Goal: Task Accomplishment & Management: Use online tool/utility

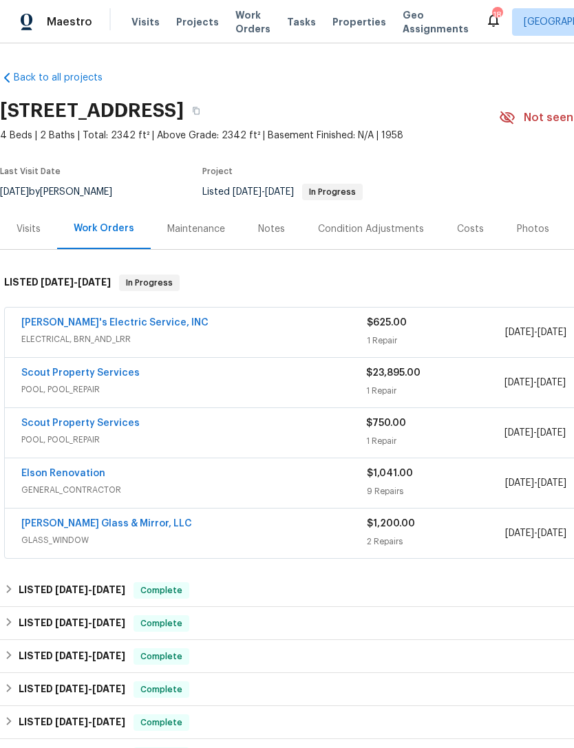
click at [300, 332] on span "ELECTRICAL, BRN_AND_LRR" at bounding box center [193, 339] width 345 height 14
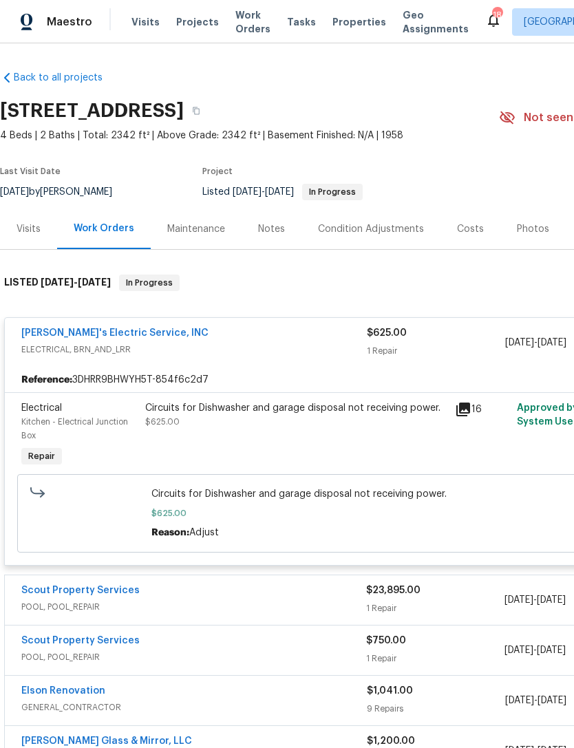
click at [272, 229] on div "Notes" at bounding box center [271, 229] width 27 height 14
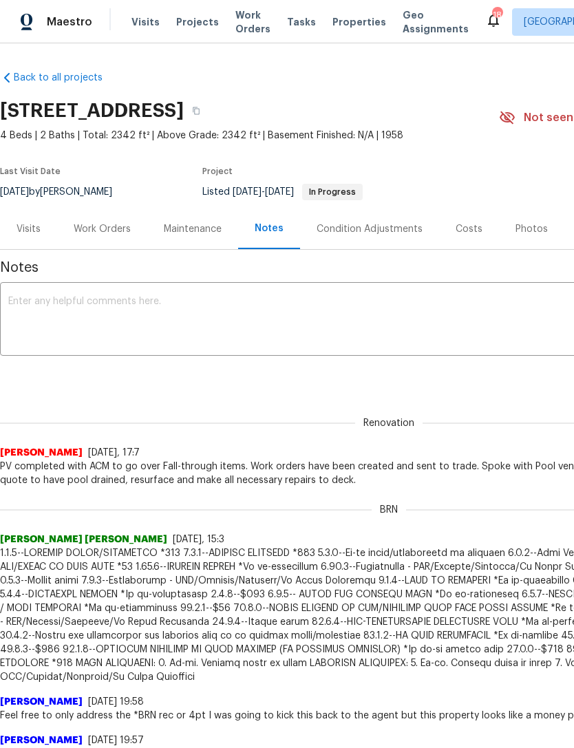
click at [102, 233] on div "Work Orders" at bounding box center [102, 229] width 57 height 14
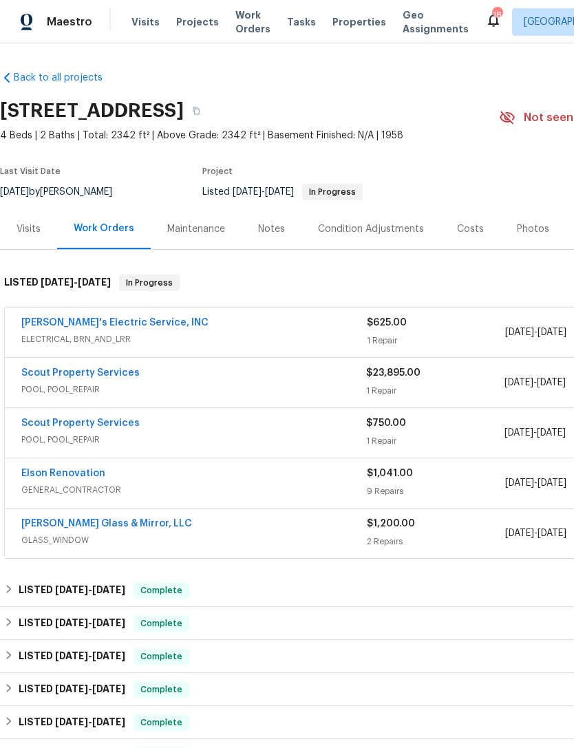
click at [461, 330] on div "$625.00 1 Repair" at bounding box center [436, 332] width 138 height 33
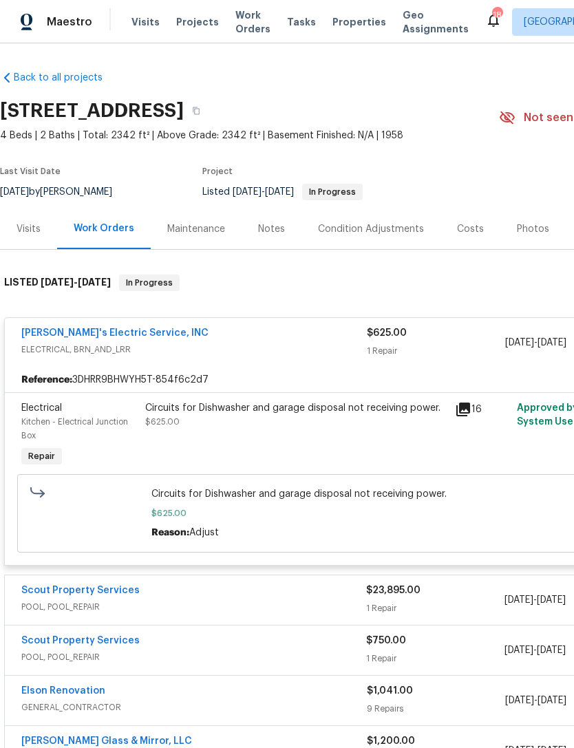
click at [366, 514] on span "$625.00" at bounding box center [388, 513] width 475 height 14
click at [367, 440] on div "Circuits for Dishwasher and garage disposal not receiving power. $625.00" at bounding box center [296, 435] width 310 height 77
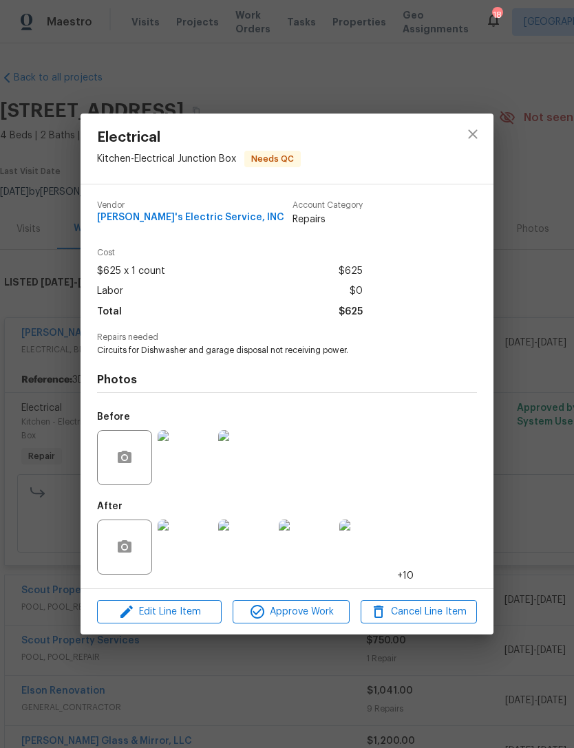
click at [182, 553] on img at bounding box center [185, 546] width 55 height 55
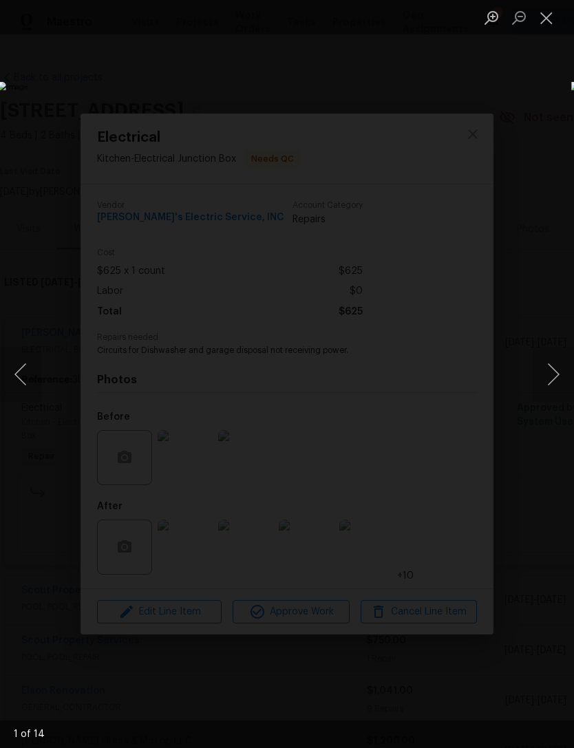
click at [549, 378] on button "Next image" at bounding box center [552, 374] width 41 height 55
click at [547, 387] on button "Next image" at bounding box center [552, 374] width 41 height 55
click at [537, 396] on button "Next image" at bounding box center [552, 374] width 41 height 55
click at [544, 19] on button "Close lightbox" at bounding box center [546, 18] width 28 height 24
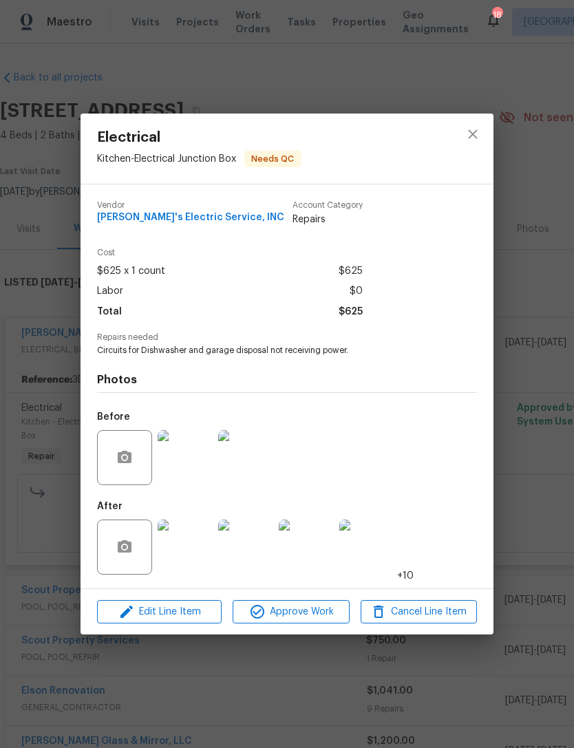
click at [186, 458] on img at bounding box center [185, 457] width 55 height 55
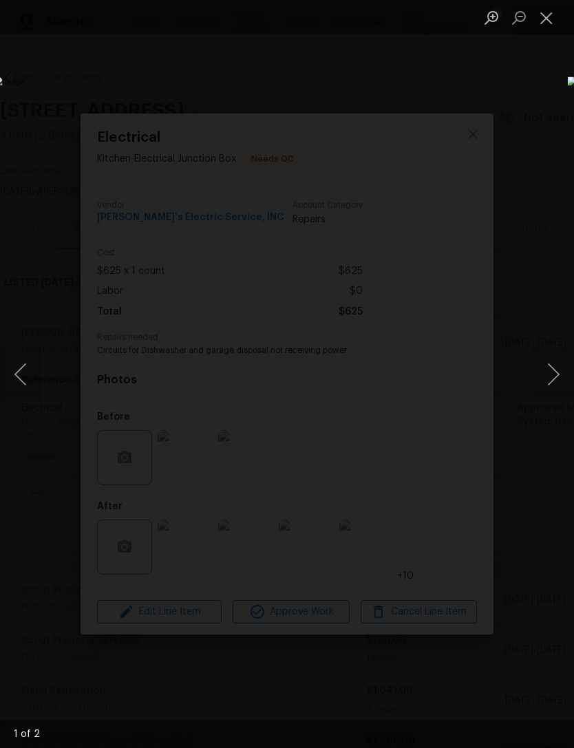
click at [550, 399] on button "Next image" at bounding box center [552, 374] width 41 height 55
click at [450, 405] on img "Lightbox" at bounding box center [222, 373] width 456 height 594
click at [535, 7] on button "Close lightbox" at bounding box center [546, 18] width 28 height 24
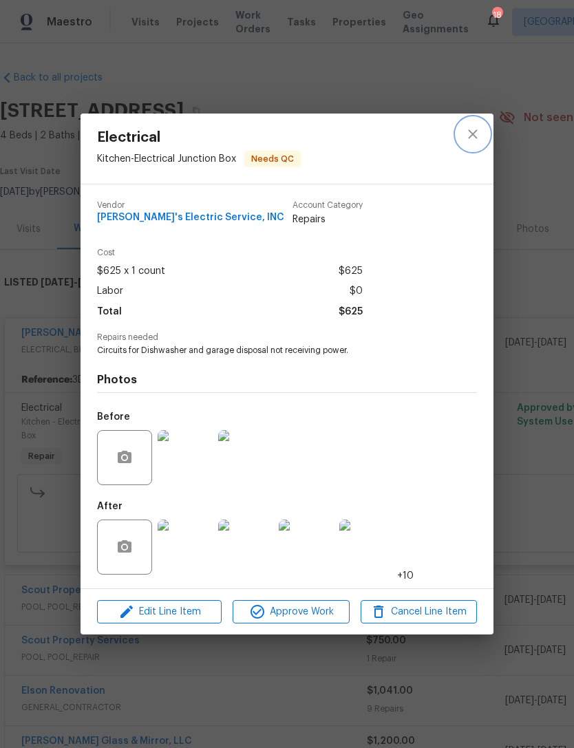
click at [469, 143] on button "close" at bounding box center [472, 134] width 33 height 33
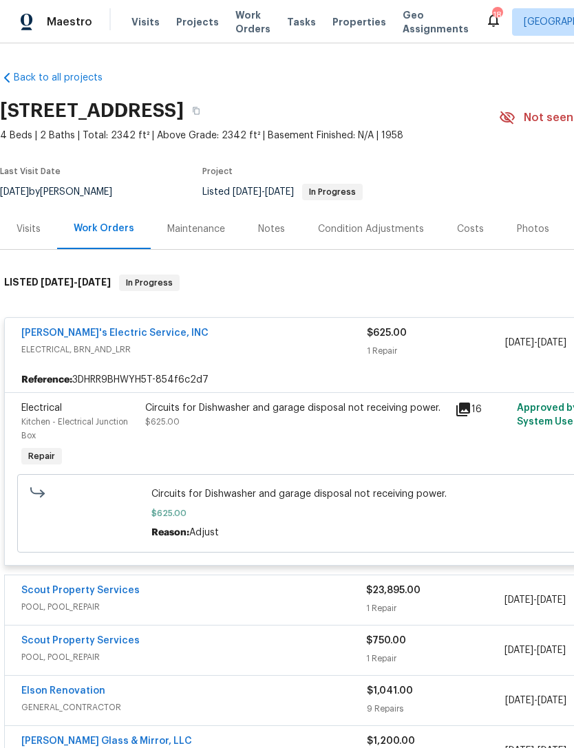
click at [326, 420] on div "Circuits for Dishwasher and garage disposal not receiving power. $625.00" at bounding box center [295, 415] width 301 height 28
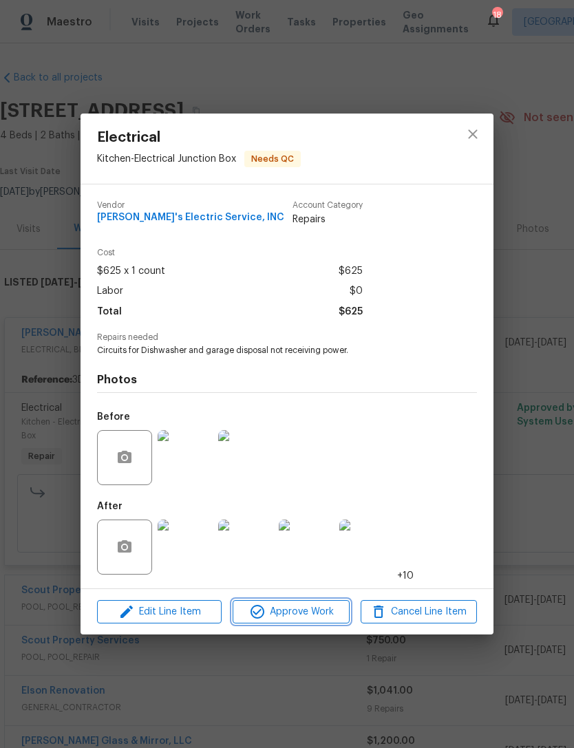
click at [304, 618] on span "Approve Work" at bounding box center [291, 611] width 108 height 17
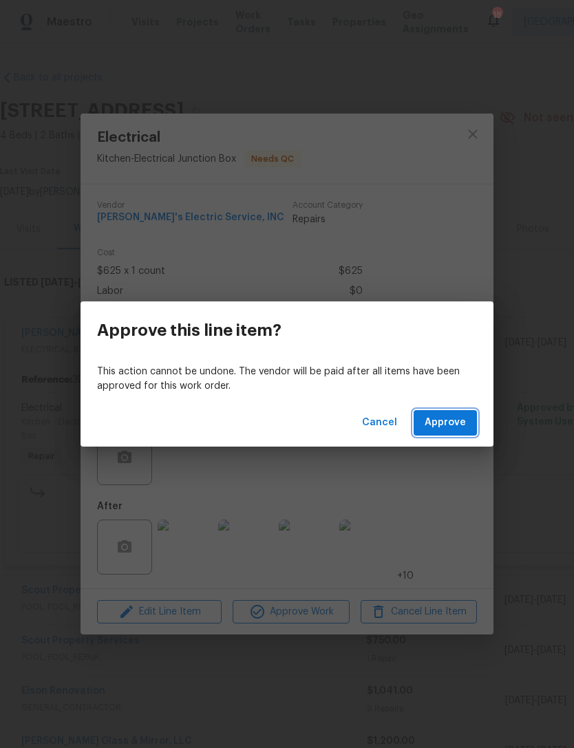
click at [463, 422] on span "Approve" at bounding box center [444, 422] width 41 height 17
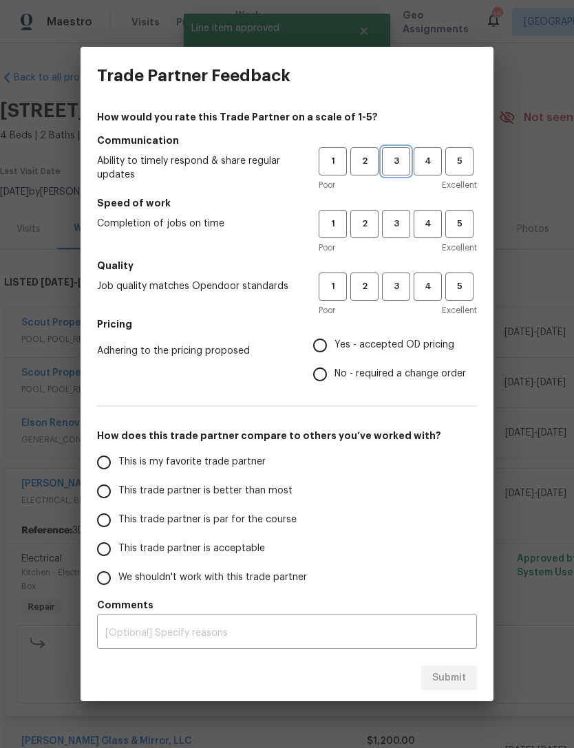
click at [396, 157] on span "3" at bounding box center [395, 161] width 25 height 16
click at [402, 216] on span "3" at bounding box center [395, 224] width 25 height 16
click at [406, 288] on span "3" at bounding box center [395, 287] width 25 height 16
click at [389, 345] on span "Yes - accepted OD pricing" at bounding box center [394, 345] width 120 height 14
click at [334, 345] on input "Yes - accepted OD pricing" at bounding box center [319, 345] width 29 height 29
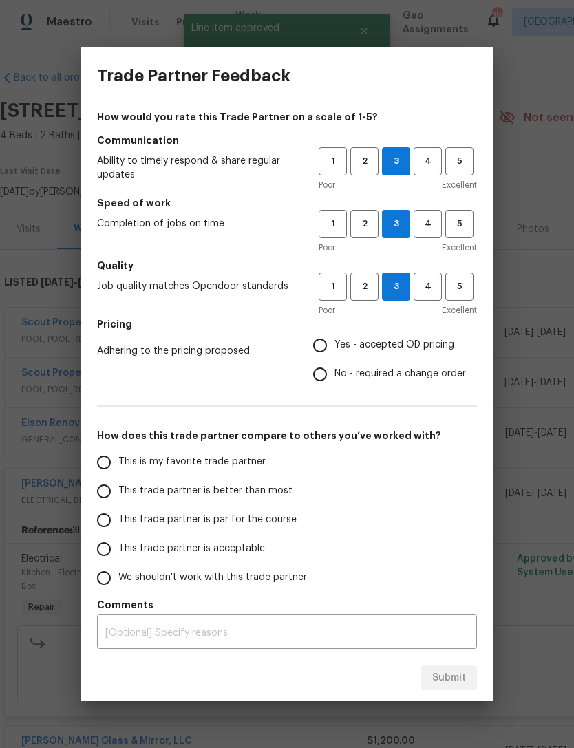
radio input "true"
click at [253, 523] on span "This trade partner is par for the course" at bounding box center [207, 520] width 178 height 14
click at [118, 523] on input "This trade partner is par for the course" at bounding box center [103, 520] width 29 height 29
click at [451, 677] on span "Submit" at bounding box center [449, 677] width 34 height 17
radio input "true"
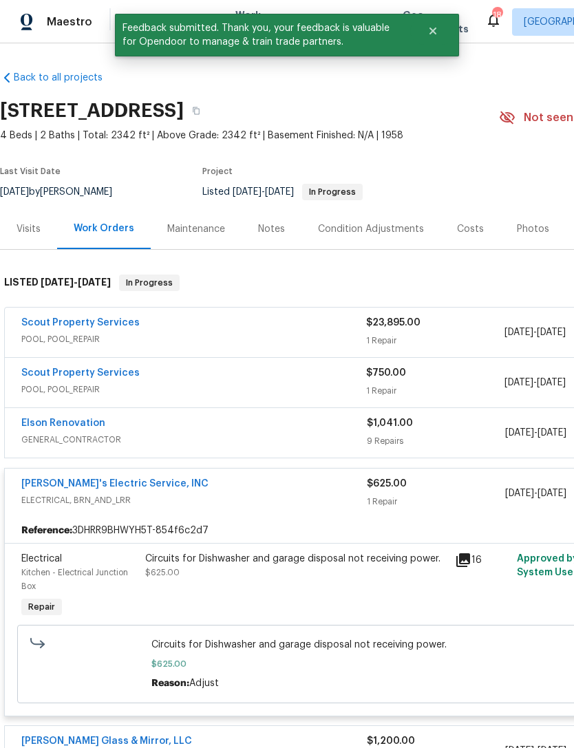
click at [266, 223] on div "Notes" at bounding box center [271, 229] width 27 height 14
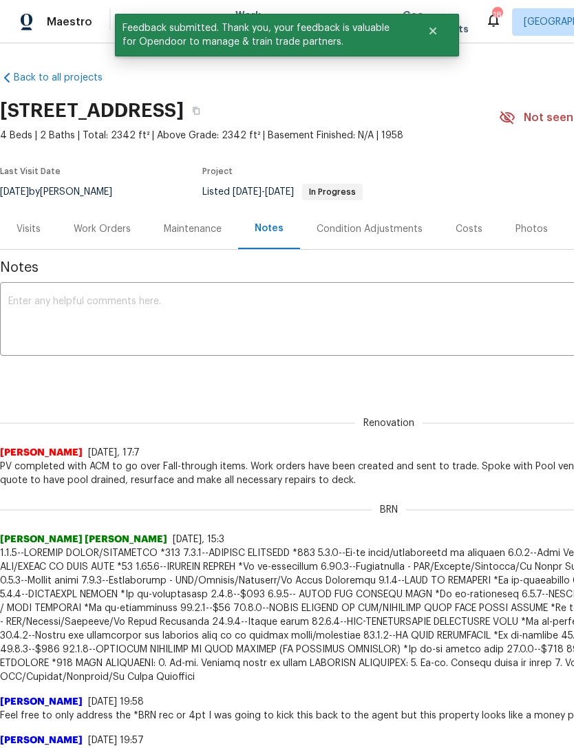
click at [333, 316] on textarea at bounding box center [388, 320] width 761 height 48
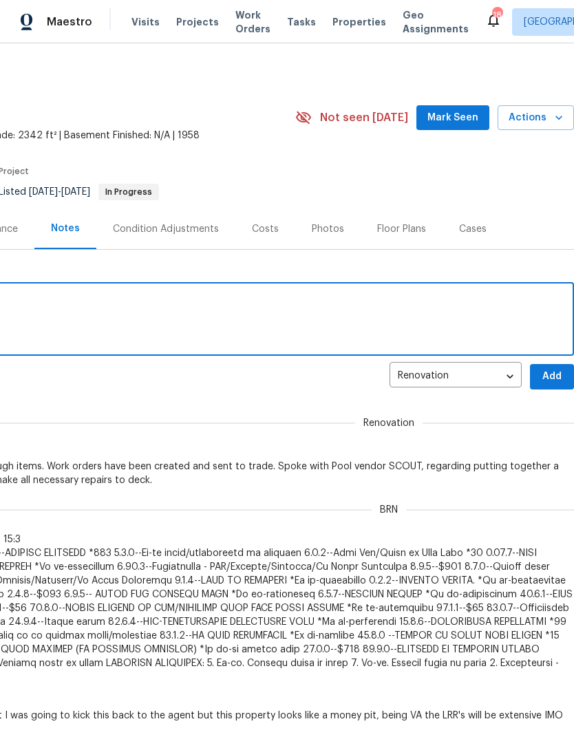
scroll to position [0, 204]
type textarea "Electrical work complete."
click at [552, 374] on span "Add" at bounding box center [552, 376] width 22 height 17
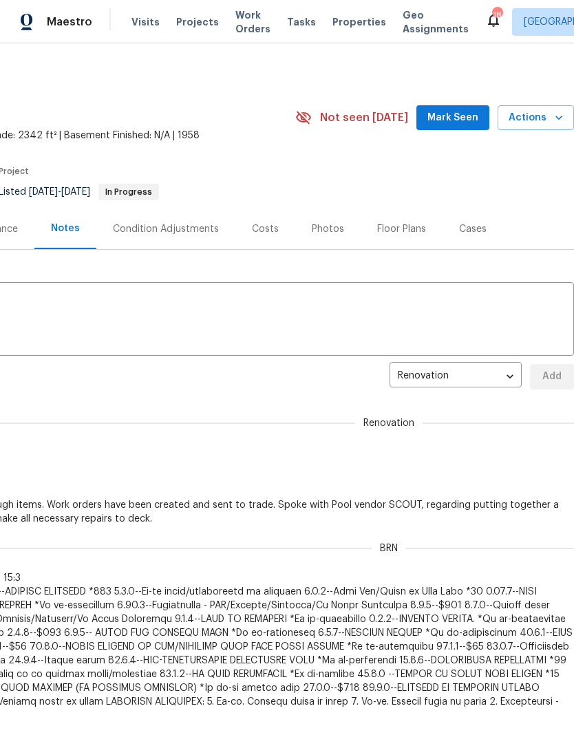
click at [451, 118] on span "Mark Seen" at bounding box center [452, 117] width 51 height 17
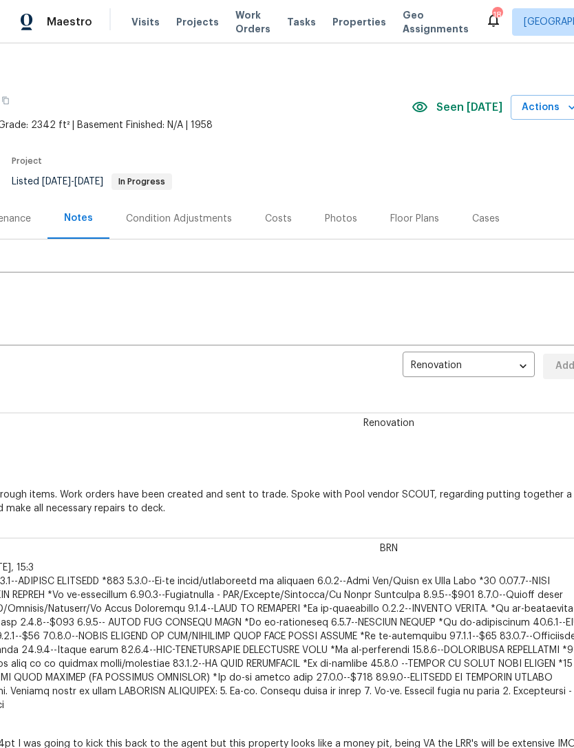
scroll to position [14, 187]
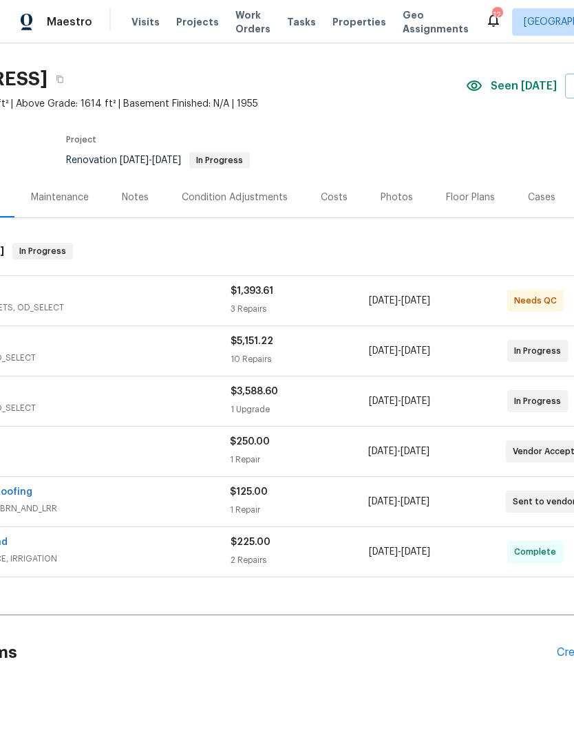
scroll to position [31, 136]
click at [321, 194] on div "Costs" at bounding box center [334, 198] width 27 height 14
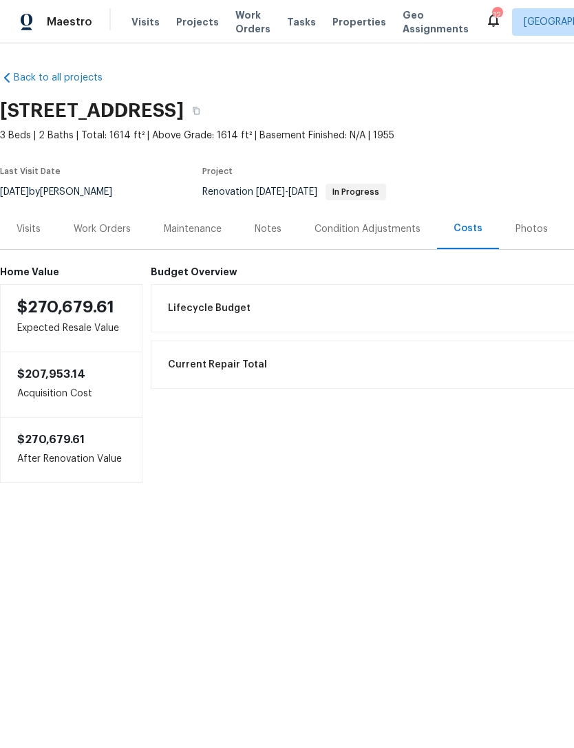
click at [277, 229] on div "Notes" at bounding box center [268, 229] width 27 height 14
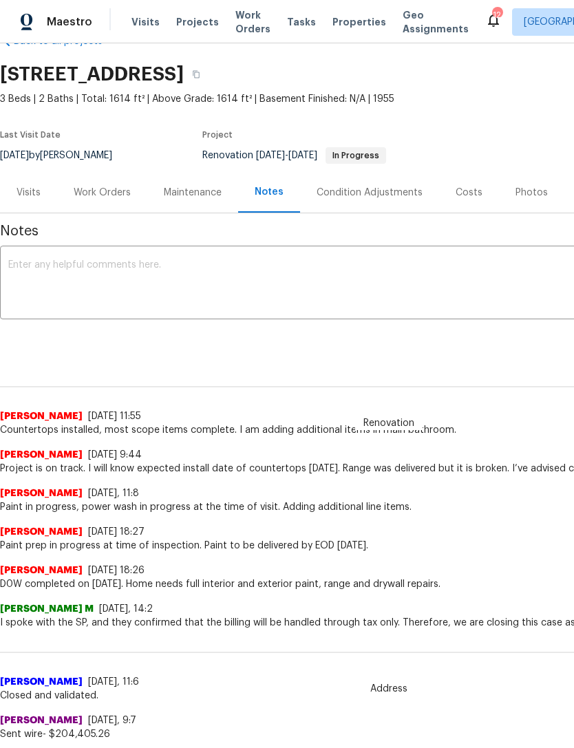
scroll to position [37, -1]
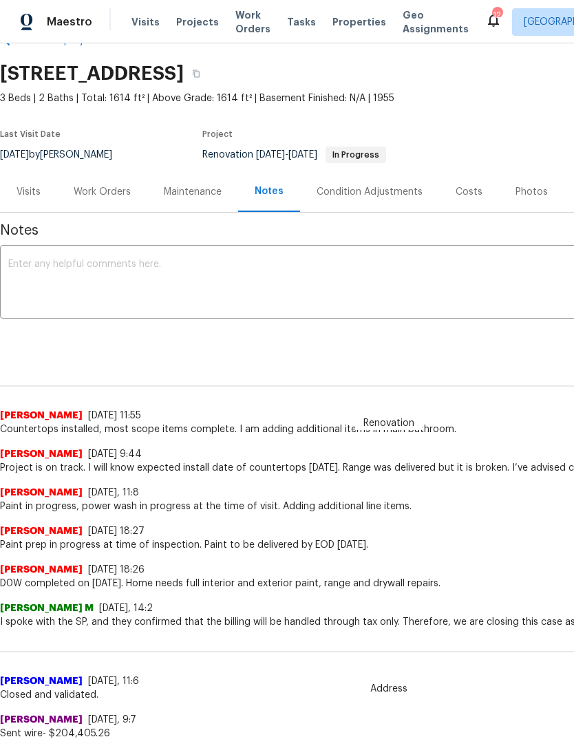
click at [107, 184] on div "Work Orders" at bounding box center [102, 191] width 90 height 41
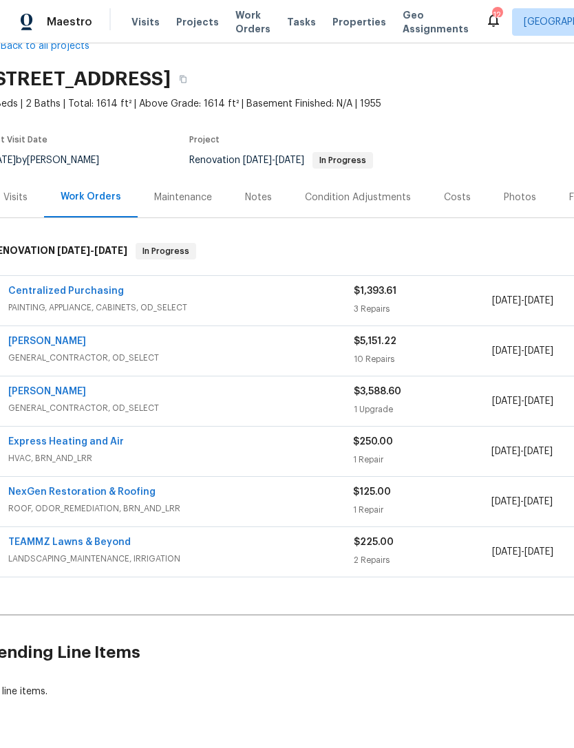
scroll to position [31, 14]
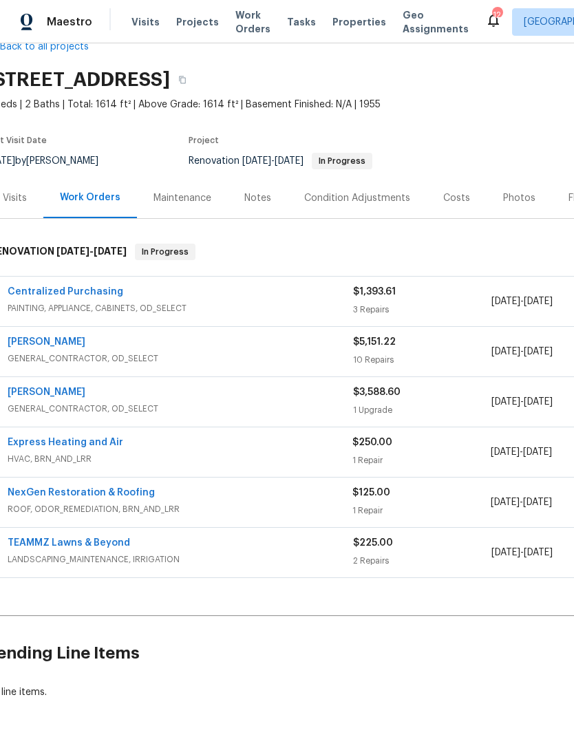
click at [374, 335] on div "$5,151.22" at bounding box center [422, 342] width 138 height 14
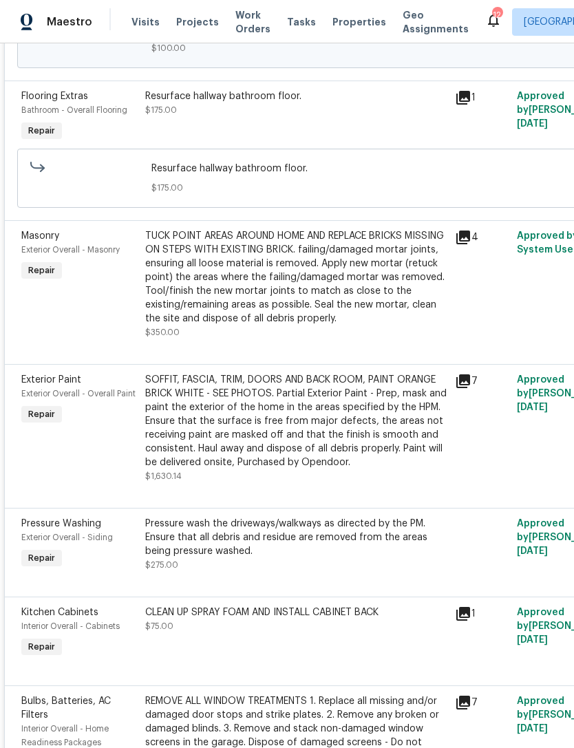
scroll to position [890, 0]
click at [311, 283] on div "TUCK POINT AREAS AROUND HOME AND REPLACE BRICKS MISSING ON STEPS WITH EXISTING …" at bounding box center [295, 278] width 301 height 96
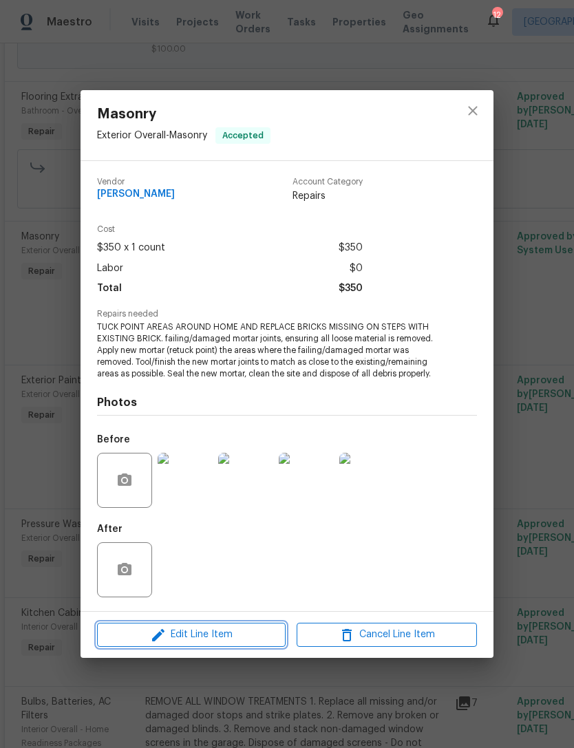
click at [204, 637] on span "Edit Line Item" at bounding box center [191, 634] width 180 height 17
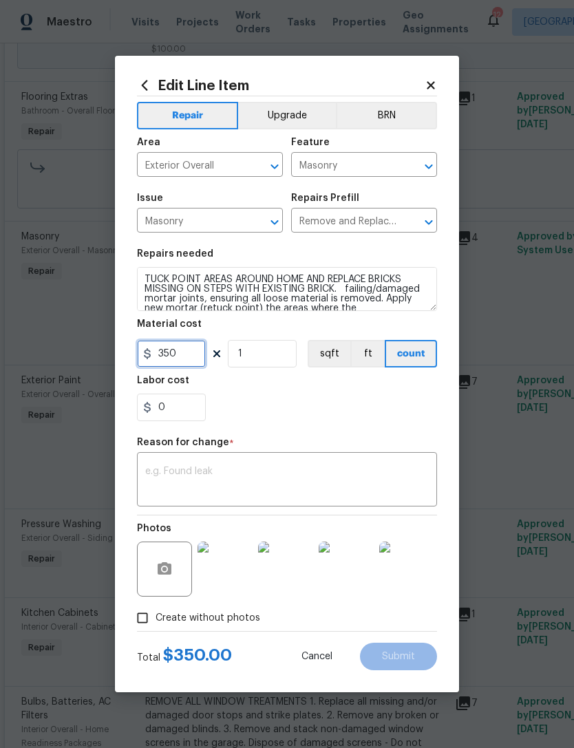
click at [196, 356] on input "350" at bounding box center [171, 354] width 69 height 28
type input "550"
click at [330, 409] on div "0" at bounding box center [287, 407] width 300 height 28
click at [347, 485] on textarea at bounding box center [286, 480] width 283 height 29
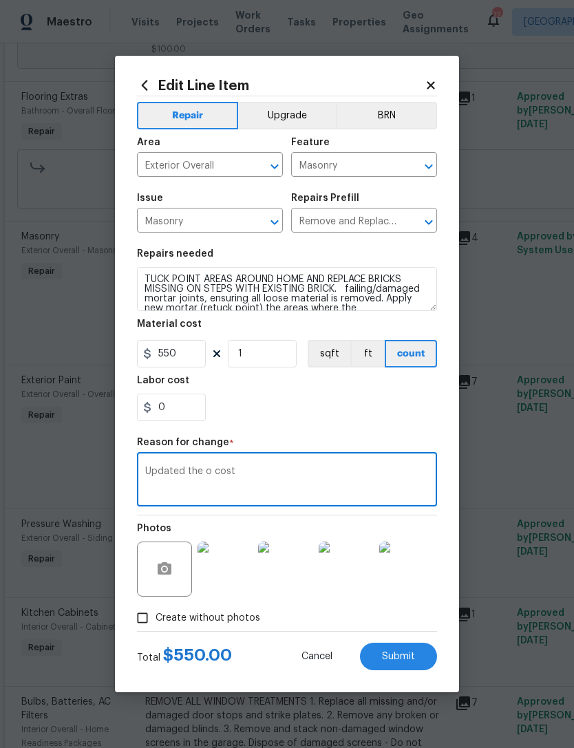
click at [203, 459] on div "Updated the o cost x ​" at bounding box center [287, 480] width 300 height 51
click at [203, 474] on textarea "Updated the o cost" at bounding box center [286, 480] width 283 height 29
click at [286, 471] on textarea "Updated the to cost" at bounding box center [286, 480] width 283 height 29
type textarea "Updated the to cost, repairs more extensive than originally thought."
click at [377, 417] on div "0" at bounding box center [287, 407] width 300 height 28
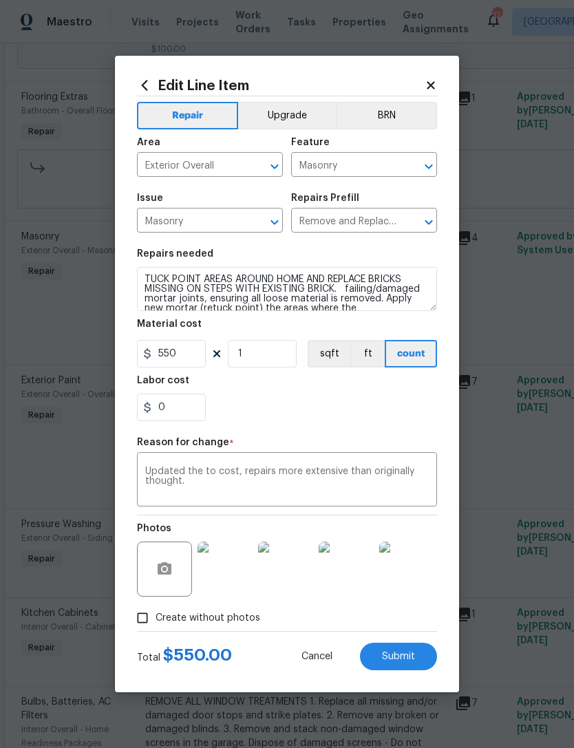
click at [413, 652] on span "Submit" at bounding box center [398, 656] width 33 height 10
type input "350"
click at [415, 658] on div "CLEAN UP SPRAY FOAM AND INSTALL CABINET BACK $75.00" at bounding box center [296, 633] width 310 height 63
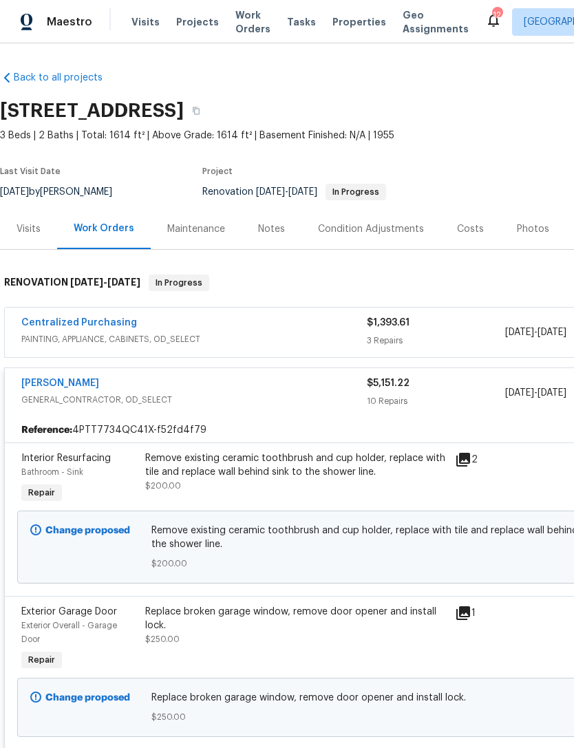
scroll to position [0, 0]
click at [176, 397] on span "GENERAL_CONTRACTOR, OD_SELECT" at bounding box center [193, 400] width 345 height 14
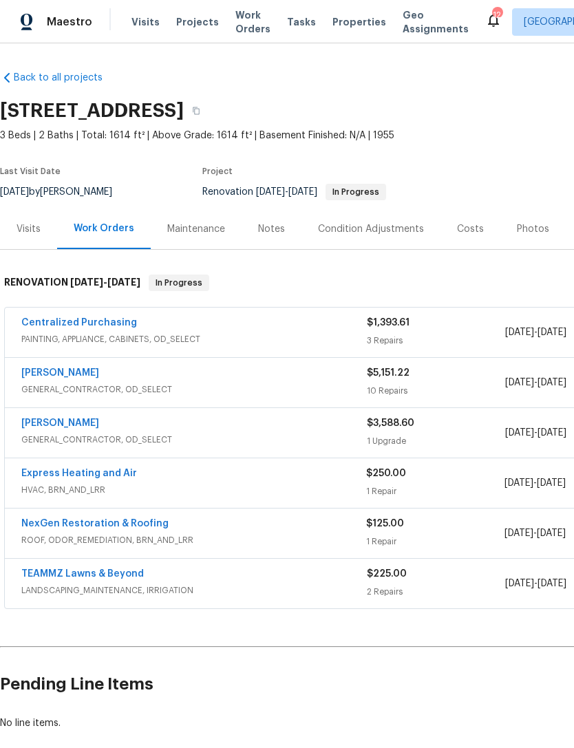
click at [262, 422] on div "Eric Hernandez" at bounding box center [193, 424] width 345 height 17
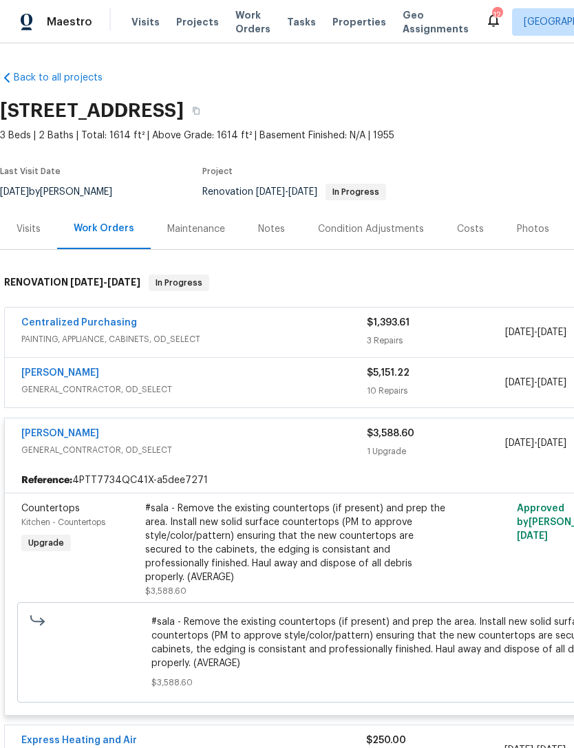
click at [334, 442] on div "Eric Hernandez" at bounding box center [193, 435] width 345 height 17
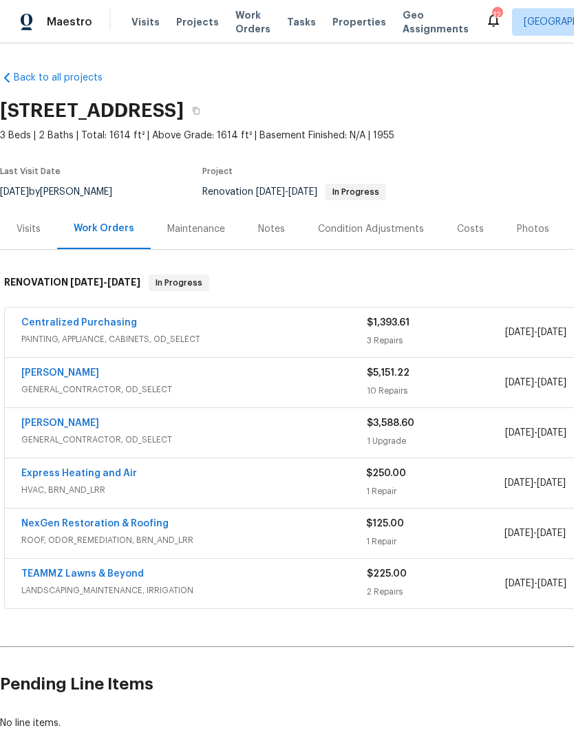
click at [410, 417] on div "$3,588.60" at bounding box center [436, 423] width 138 height 14
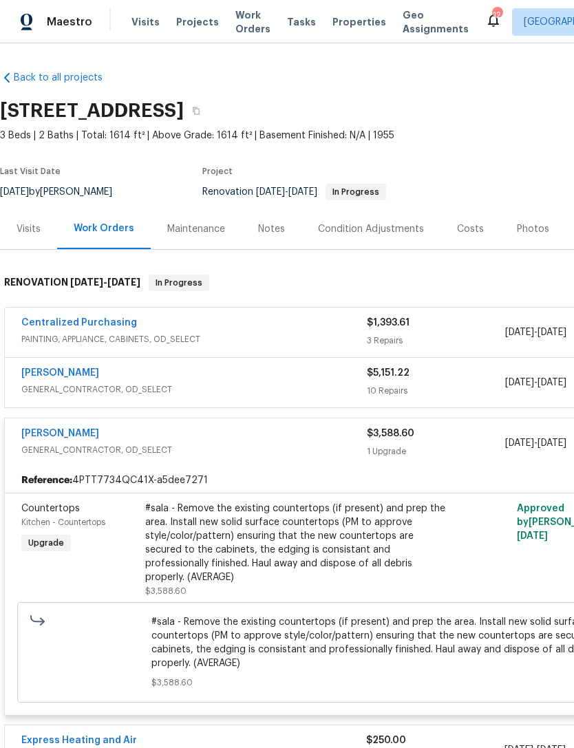
click at [371, 543] on div "#sala - Remove the existing countertops (if present) and prep the area. Install…" at bounding box center [295, 543] width 301 height 83
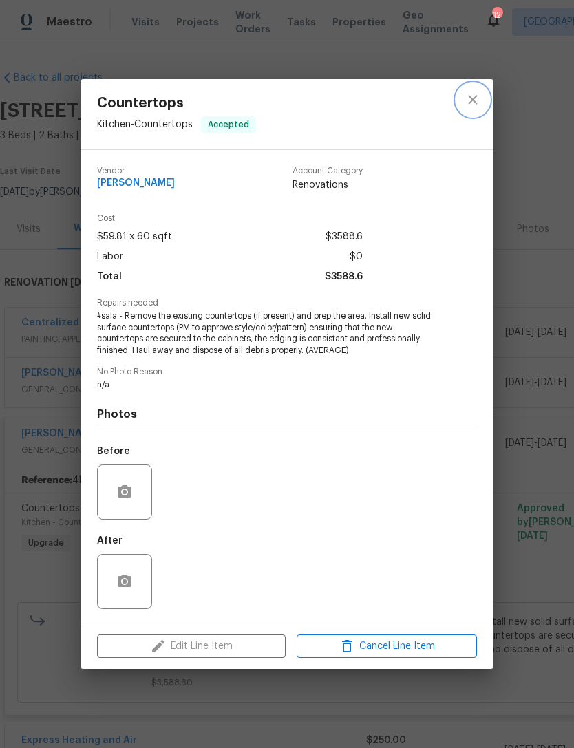
click at [477, 98] on icon "close" at bounding box center [472, 99] width 17 height 17
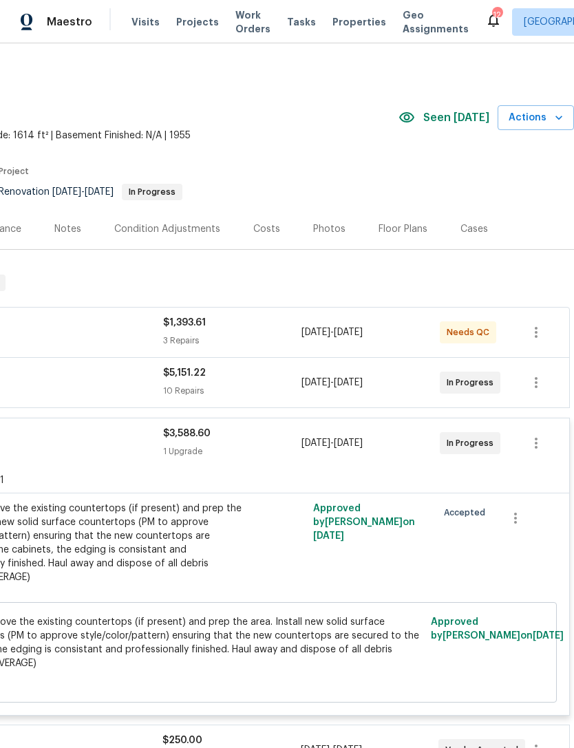
scroll to position [0, 204]
click at [354, 459] on div "9/4/2025 - 9/11/2025" at bounding box center [370, 443] width 138 height 33
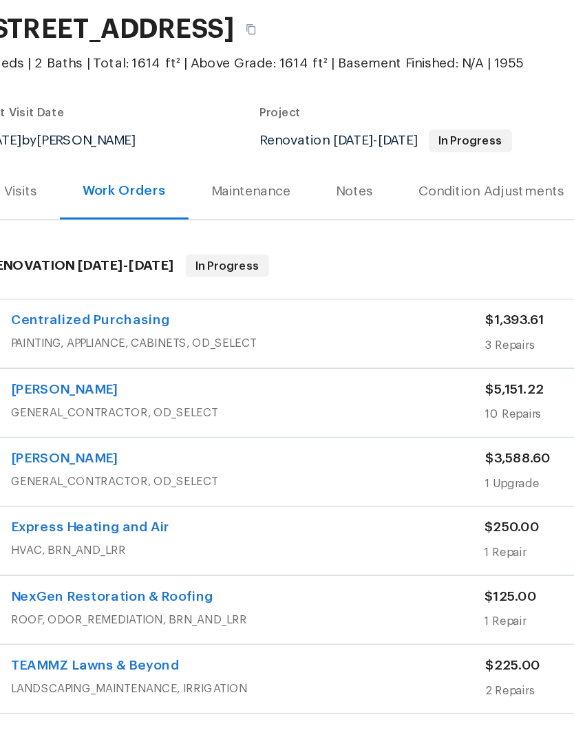
scroll to position [29, 10]
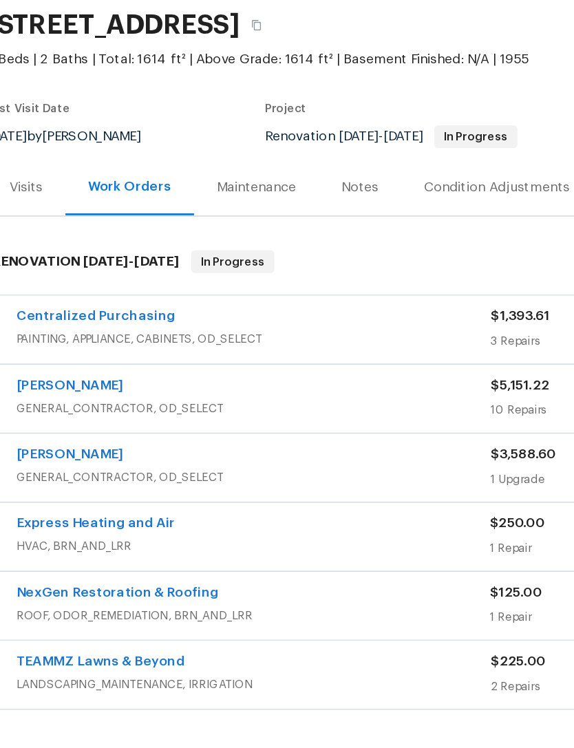
click at [51, 339] on link "Eric Hernandez" at bounding box center [51, 344] width 78 height 10
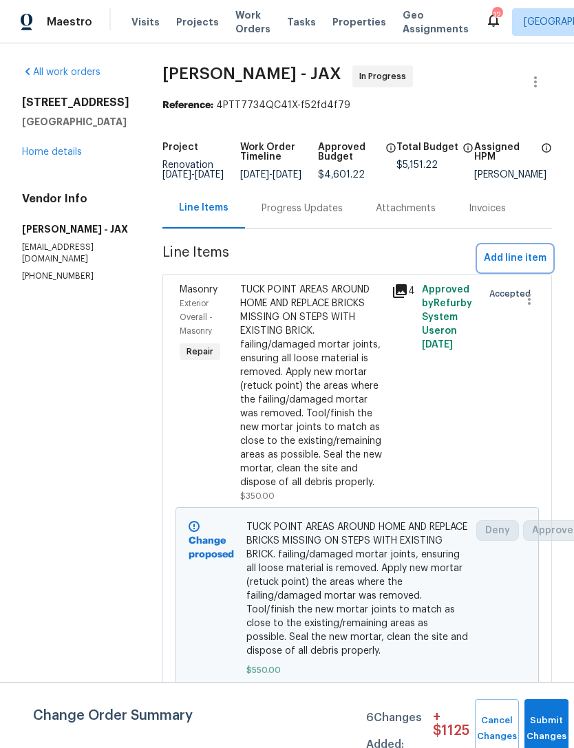
click at [522, 267] on span "Add line item" at bounding box center [515, 258] width 63 height 17
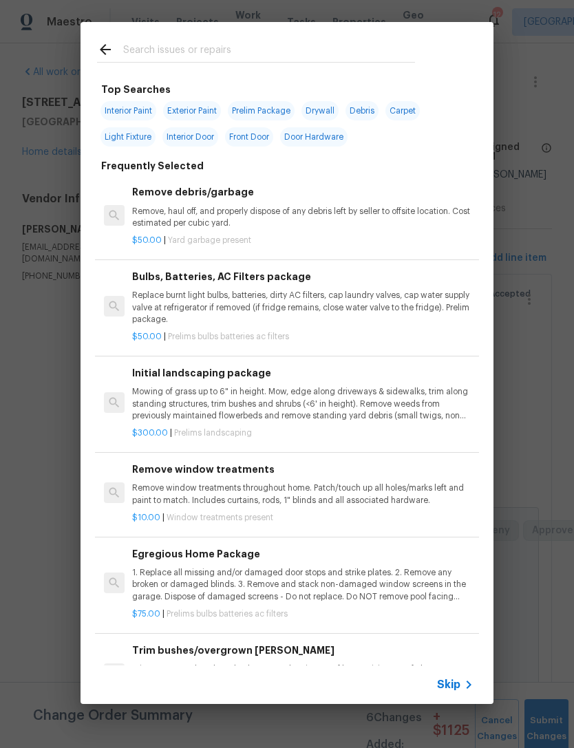
click at [346, 34] on div at bounding box center [255, 49] width 351 height 54
click at [400, 45] on input "text" at bounding box center [269, 51] width 292 height 21
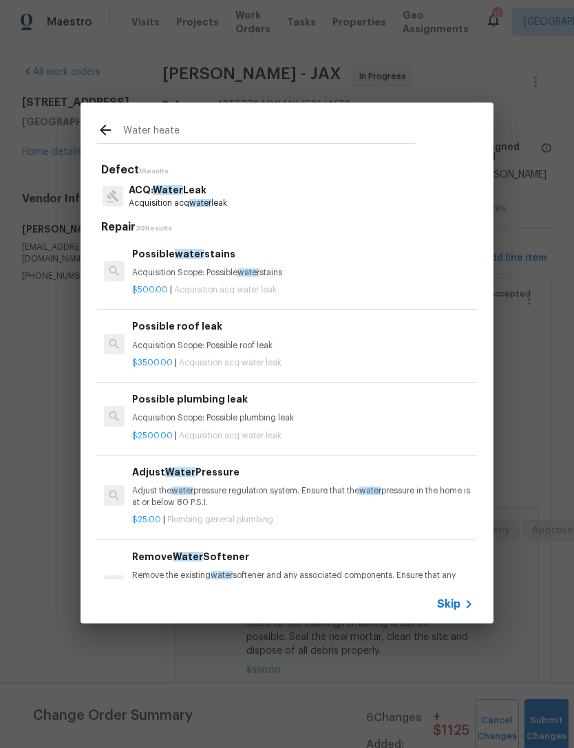
type input "Water heater"
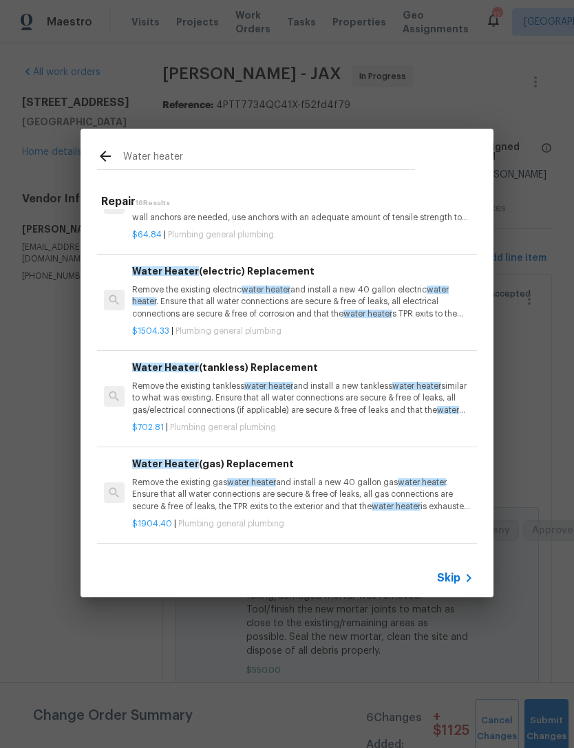
scroll to position [152, 0]
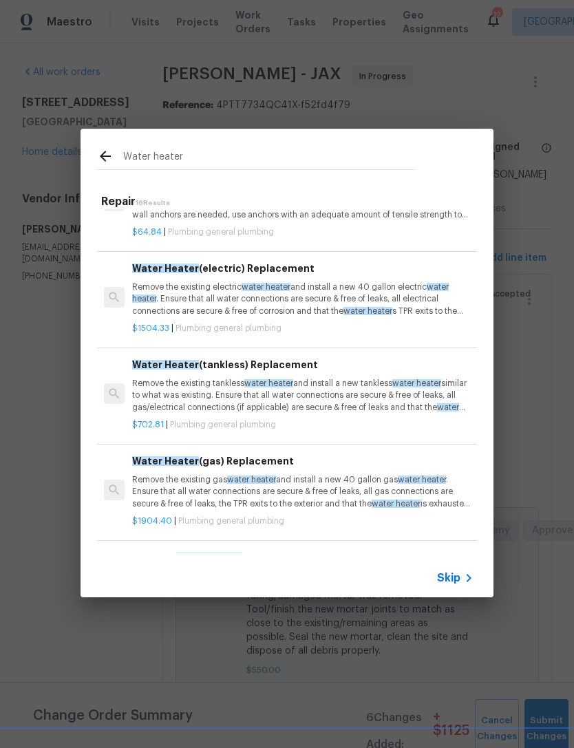
click at [382, 303] on p "Remove the existing electric water heater and install a new 40 gallon electric …" at bounding box center [302, 298] width 341 height 35
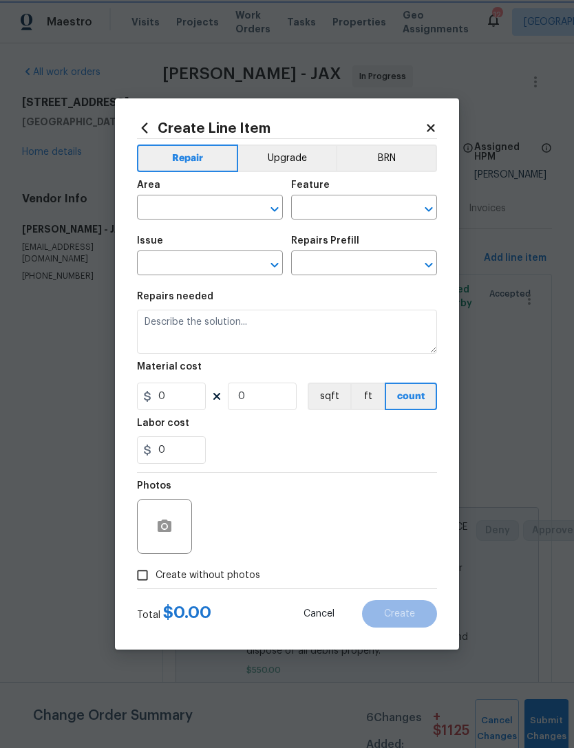
type input "Plumbing"
type input "General Plumbing"
type input "Water Heater (electric) Replacement $1,504.33"
type textarea "Remove the existing electric water heater and install a new 40 gallon electric …"
type input "1504.33"
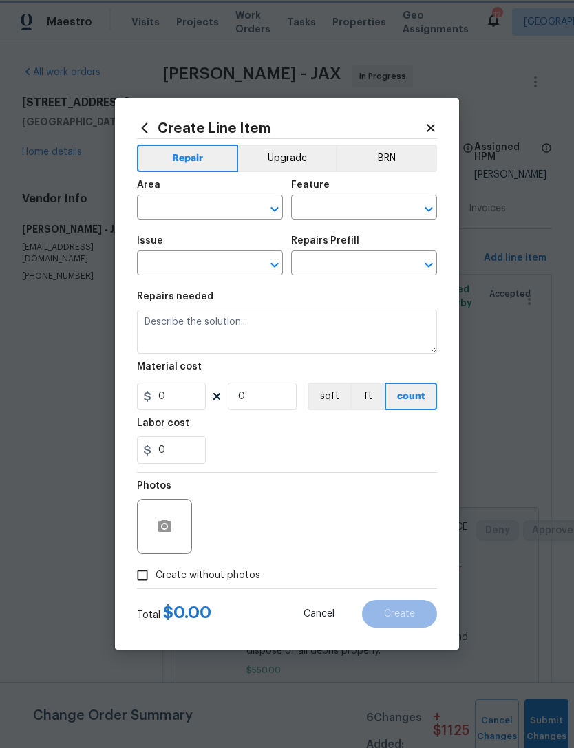
type input "1"
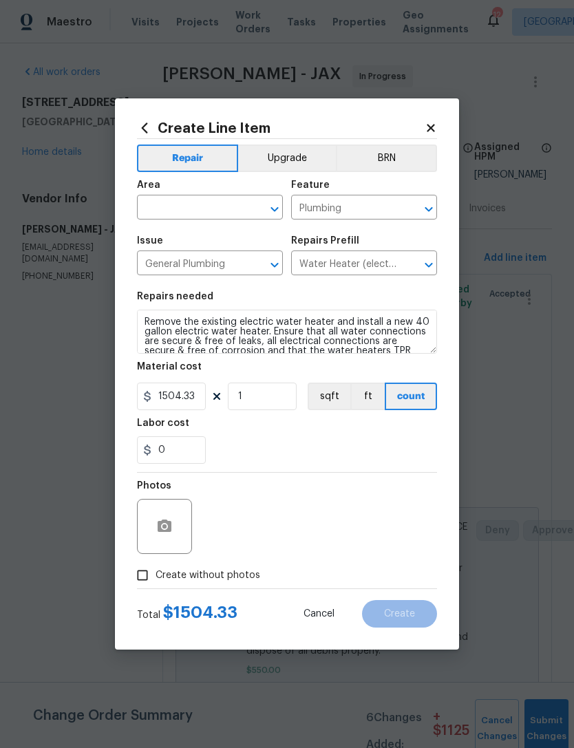
click at [236, 204] on input "text" at bounding box center [190, 208] width 107 height 21
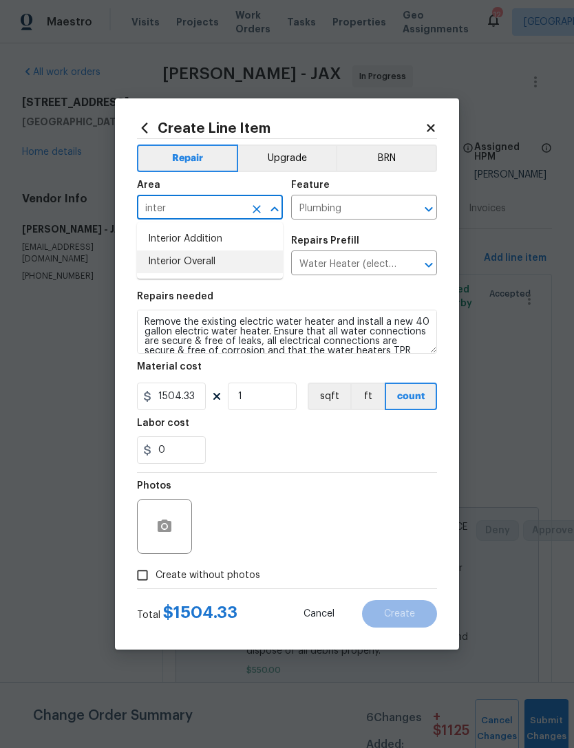
click at [224, 258] on li "Interior Overall" at bounding box center [210, 261] width 146 height 23
type input "Interior Overall"
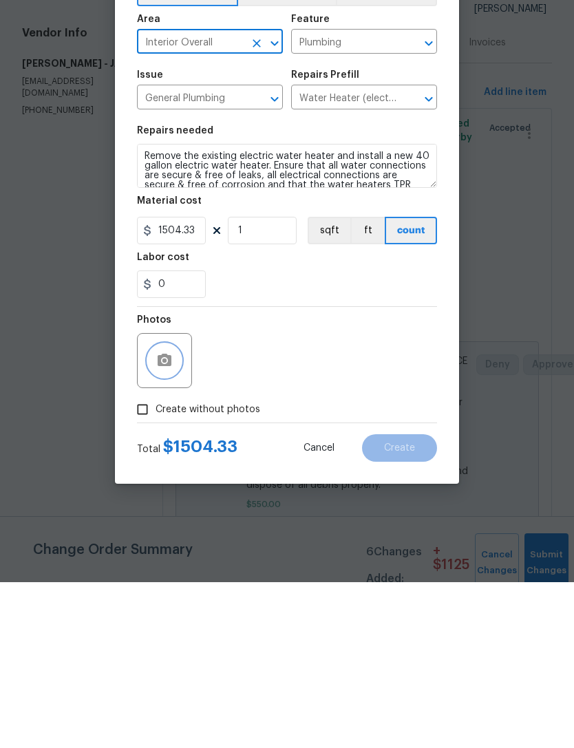
click at [166, 510] on button "button" at bounding box center [164, 526] width 33 height 33
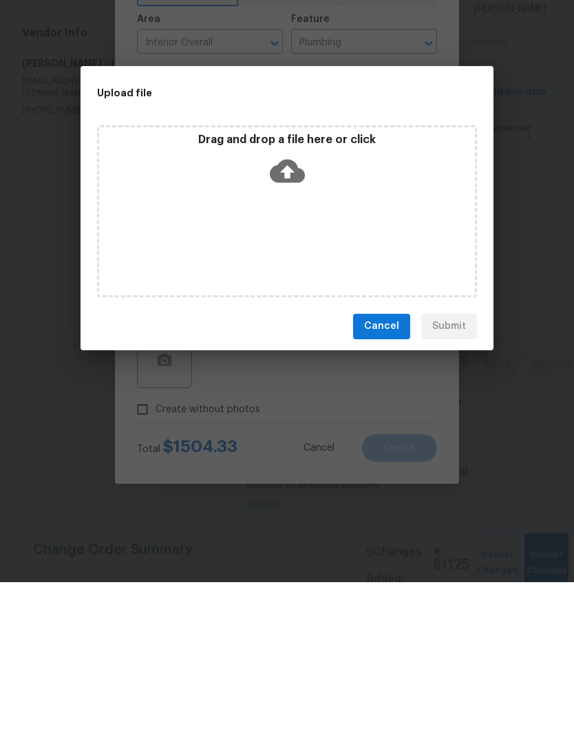
scroll to position [44, 0]
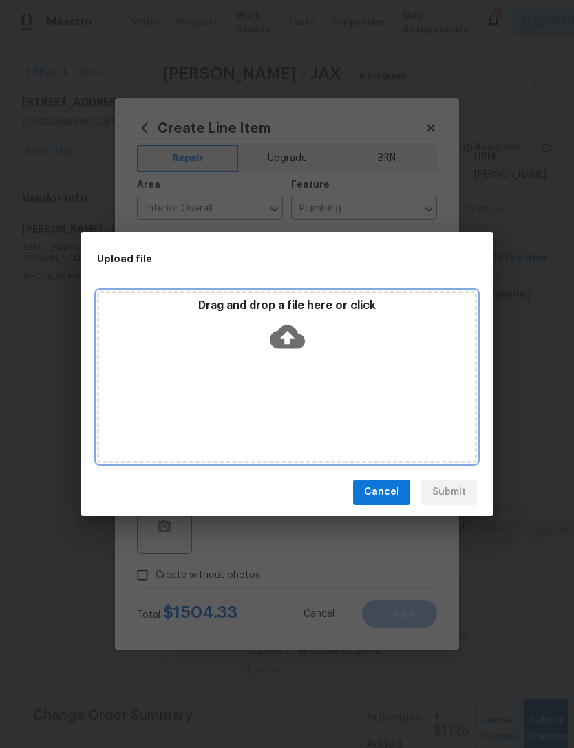
click at [295, 332] on icon at bounding box center [287, 336] width 35 height 23
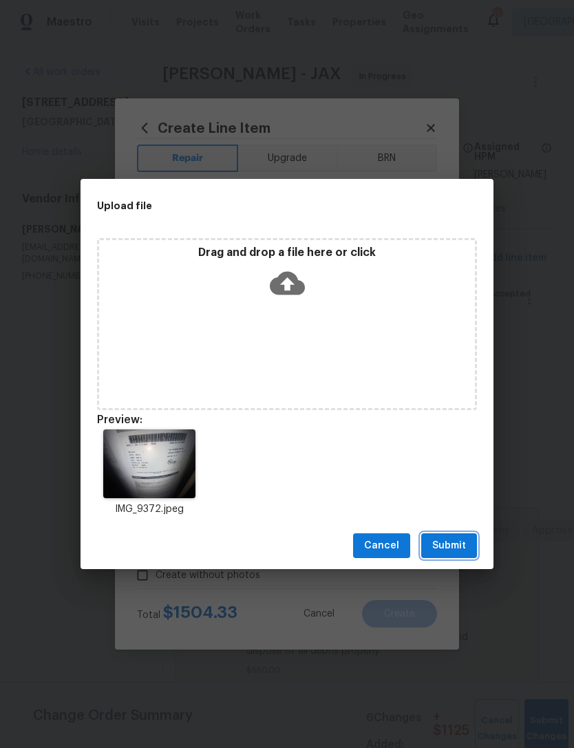
click at [458, 541] on span "Submit" at bounding box center [449, 545] width 34 height 17
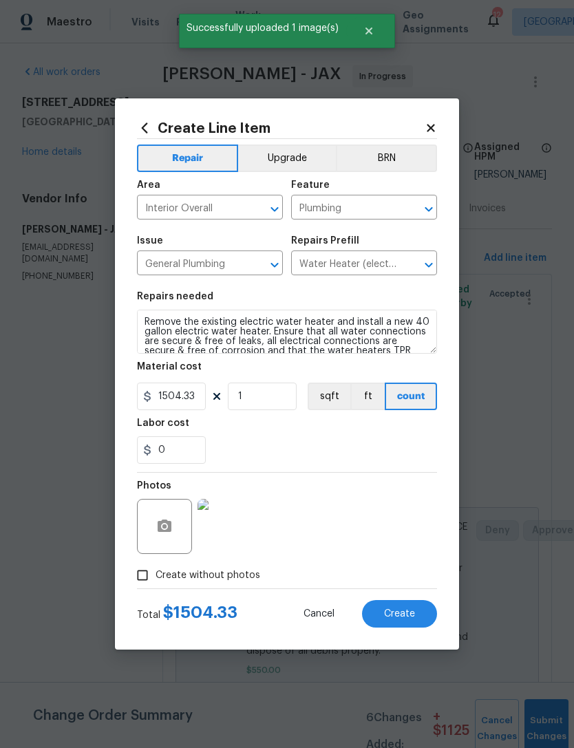
click at [407, 614] on span "Create" at bounding box center [399, 614] width 31 height 10
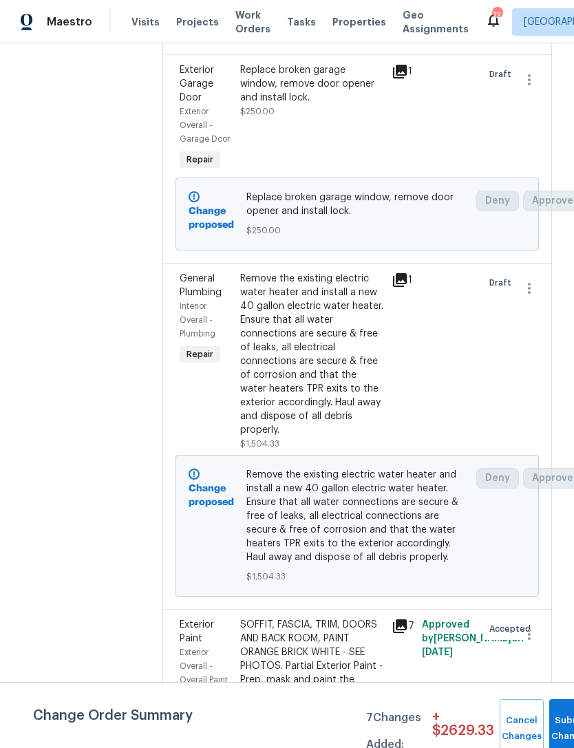
scroll to position [1236, 0]
